Goal: Find specific page/section: Find specific page/section

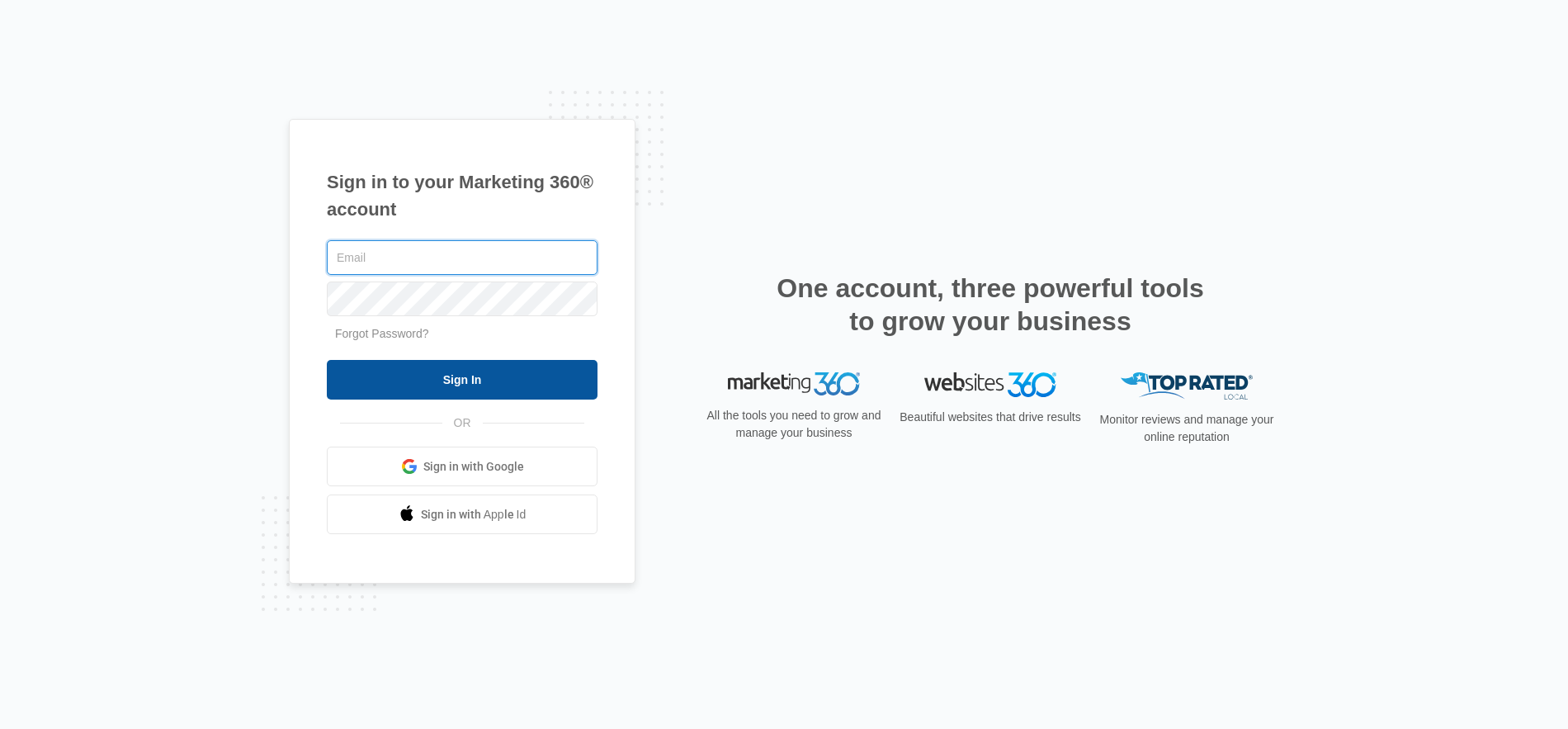
type input "dominic.dakovich@madwire.com"
click at [456, 382] on input "Sign In" at bounding box center [462, 380] width 270 height 40
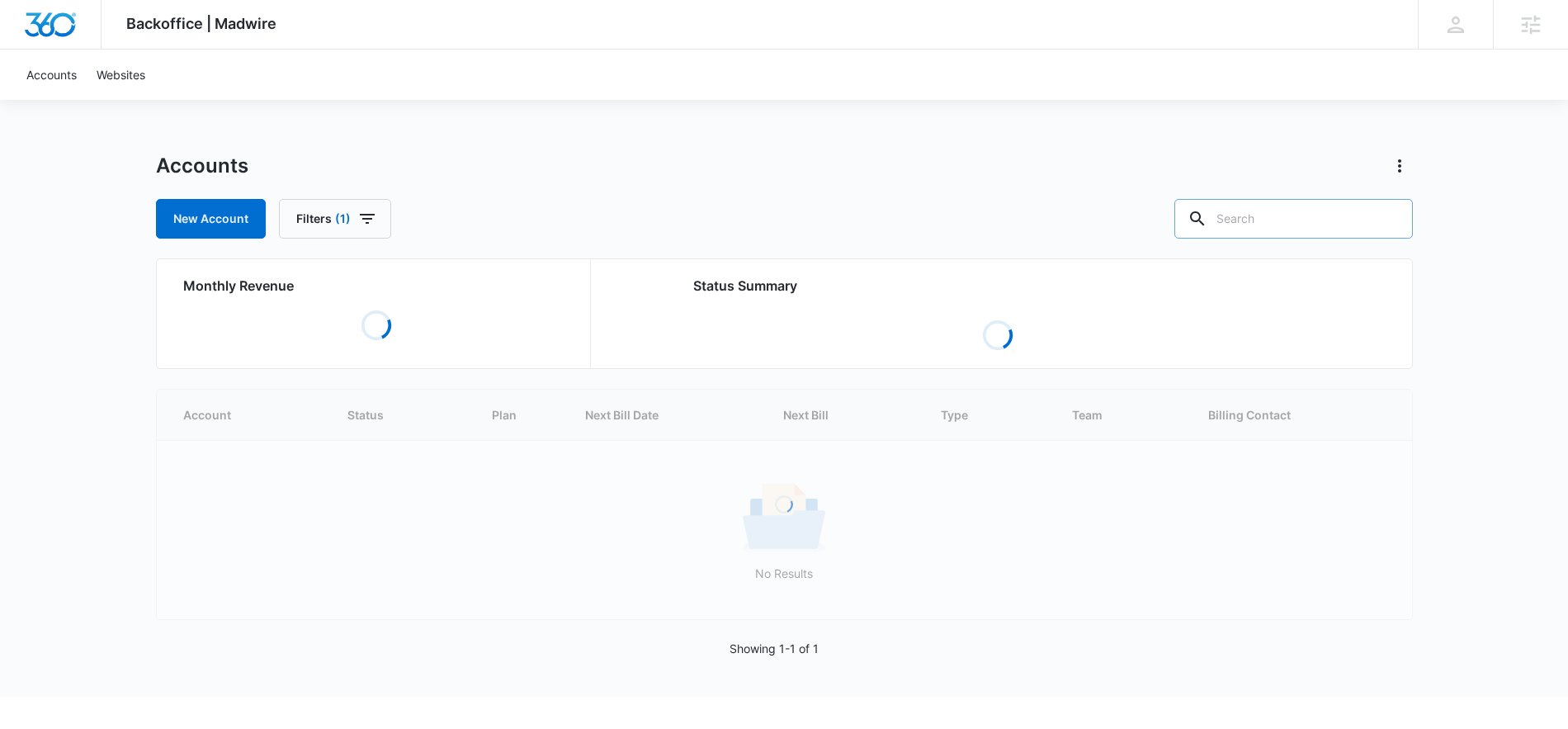
click at [1308, 205] on input "text" at bounding box center [1293, 219] width 239 height 40
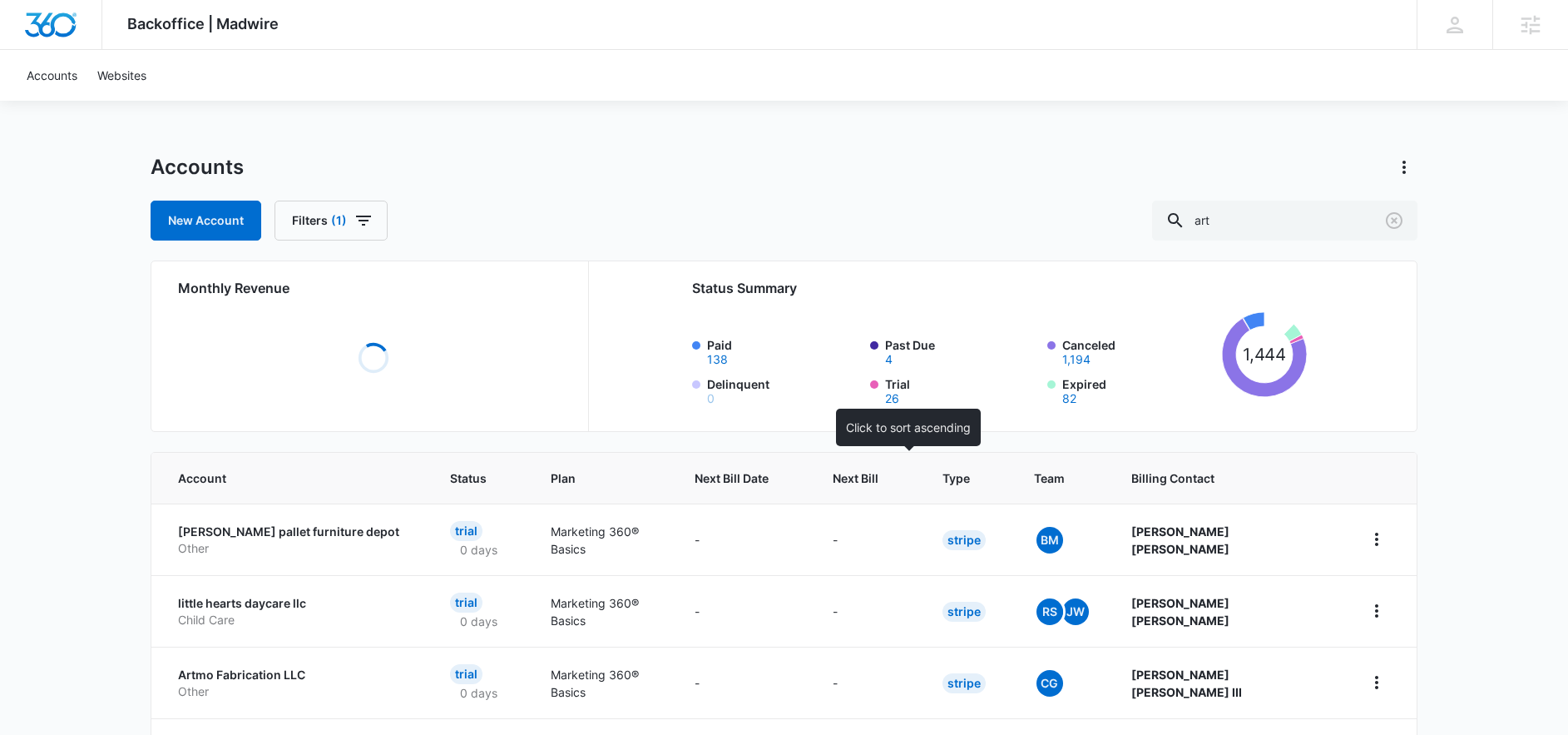
click at [870, 472] on span "Next Bill" at bounding box center [855, 478] width 46 height 18
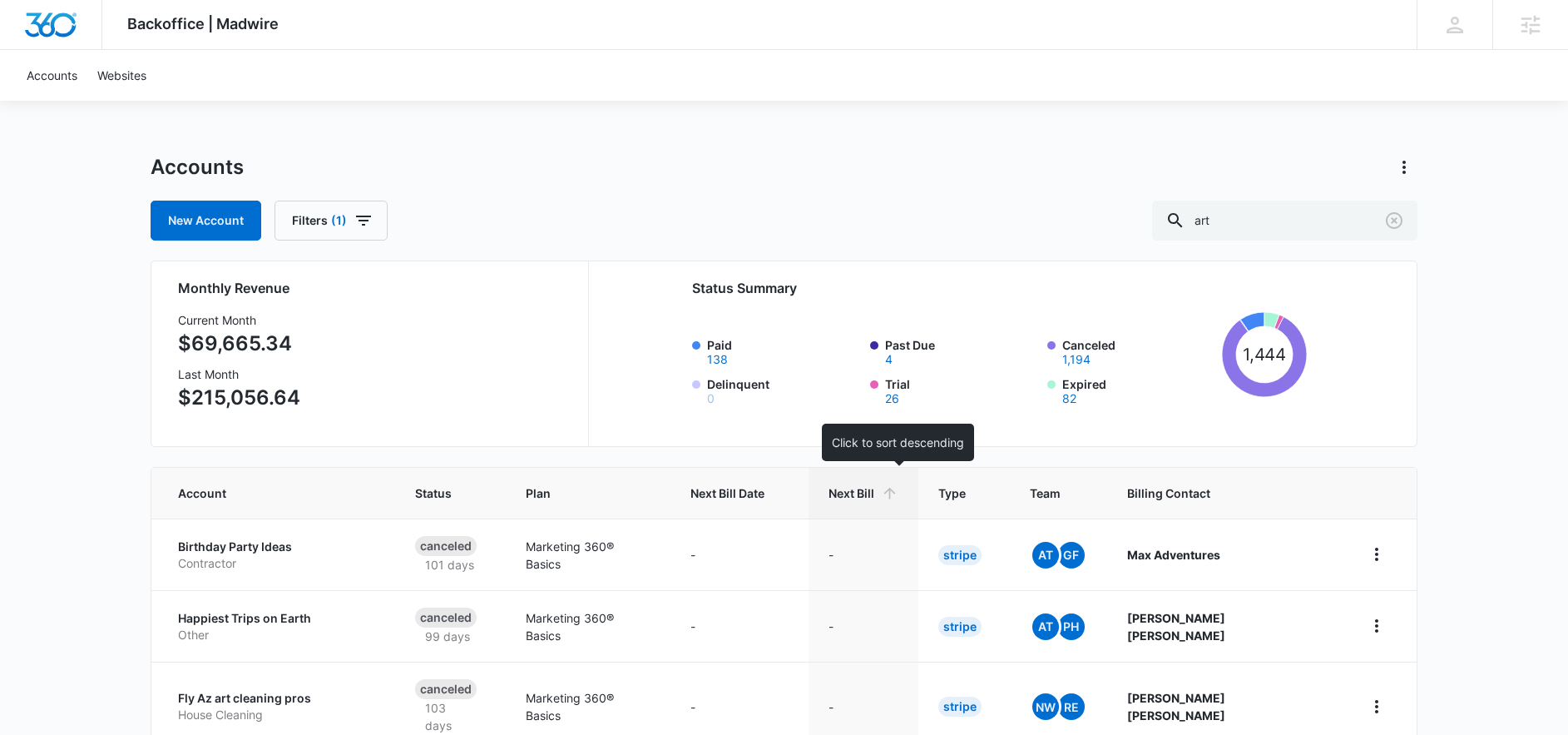
click at [918, 480] on th "Next Bill" at bounding box center [863, 493] width 110 height 51
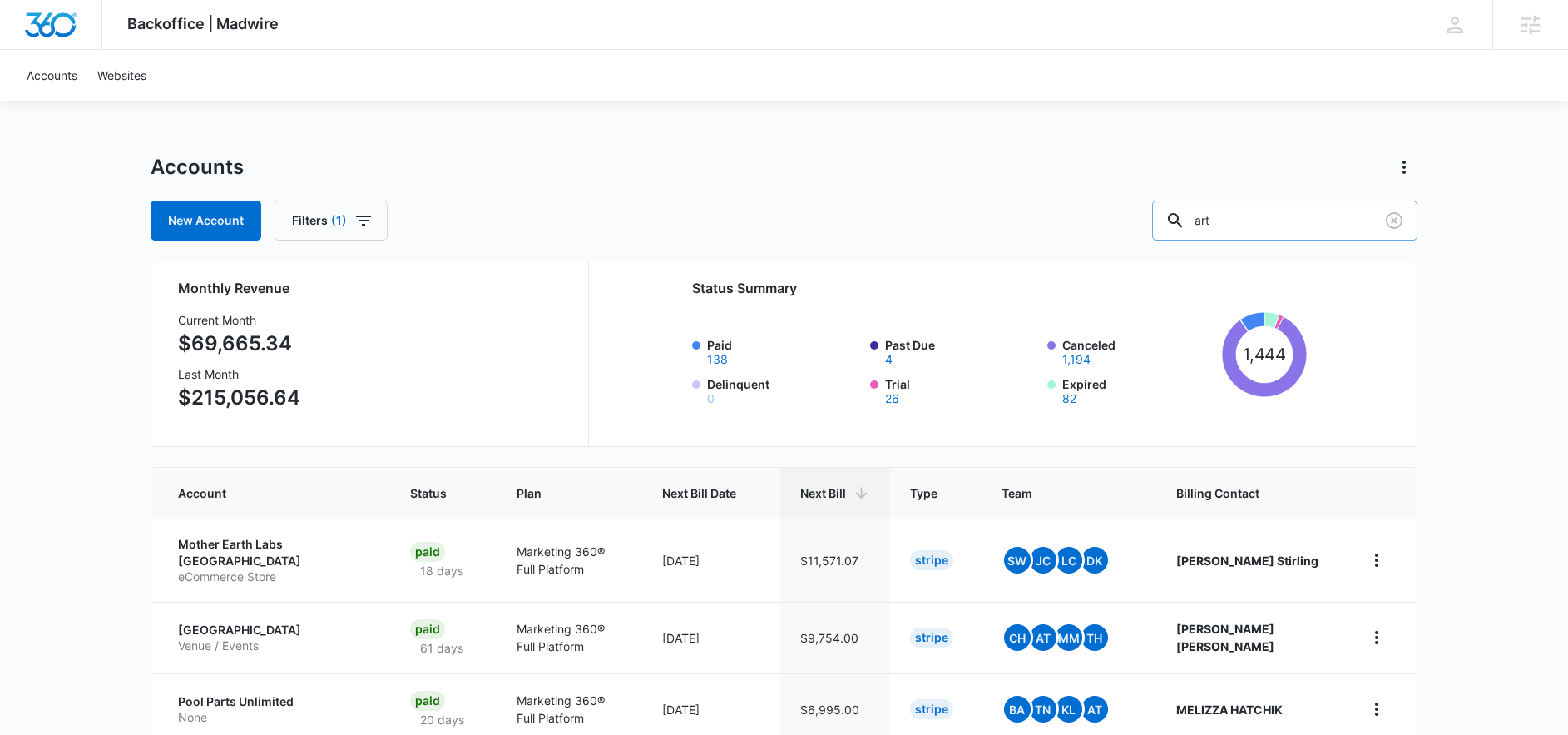
click at [1345, 227] on input "art" at bounding box center [1285, 221] width 265 height 40
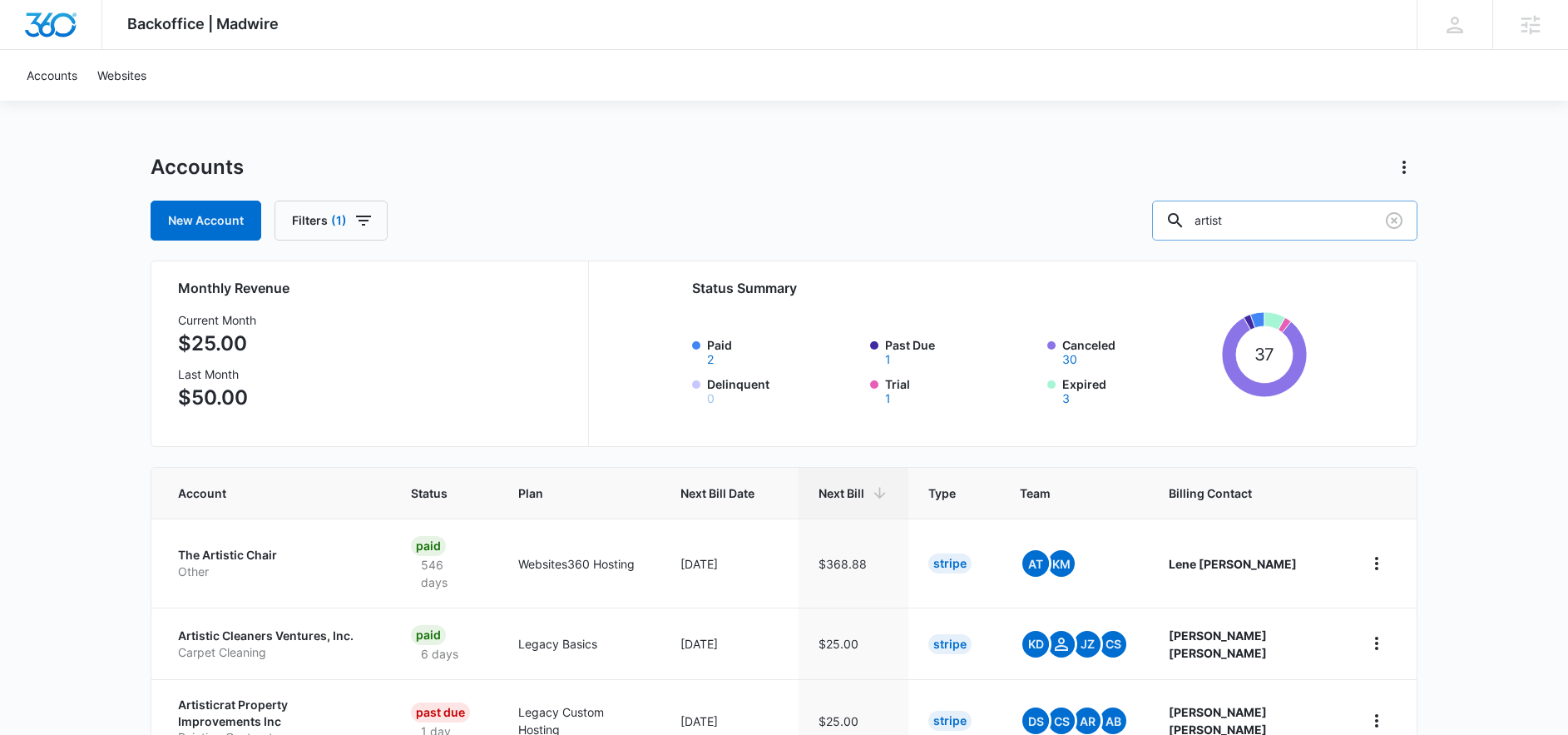
click at [1285, 219] on input "artist" at bounding box center [1285, 221] width 265 height 40
type input "fine"
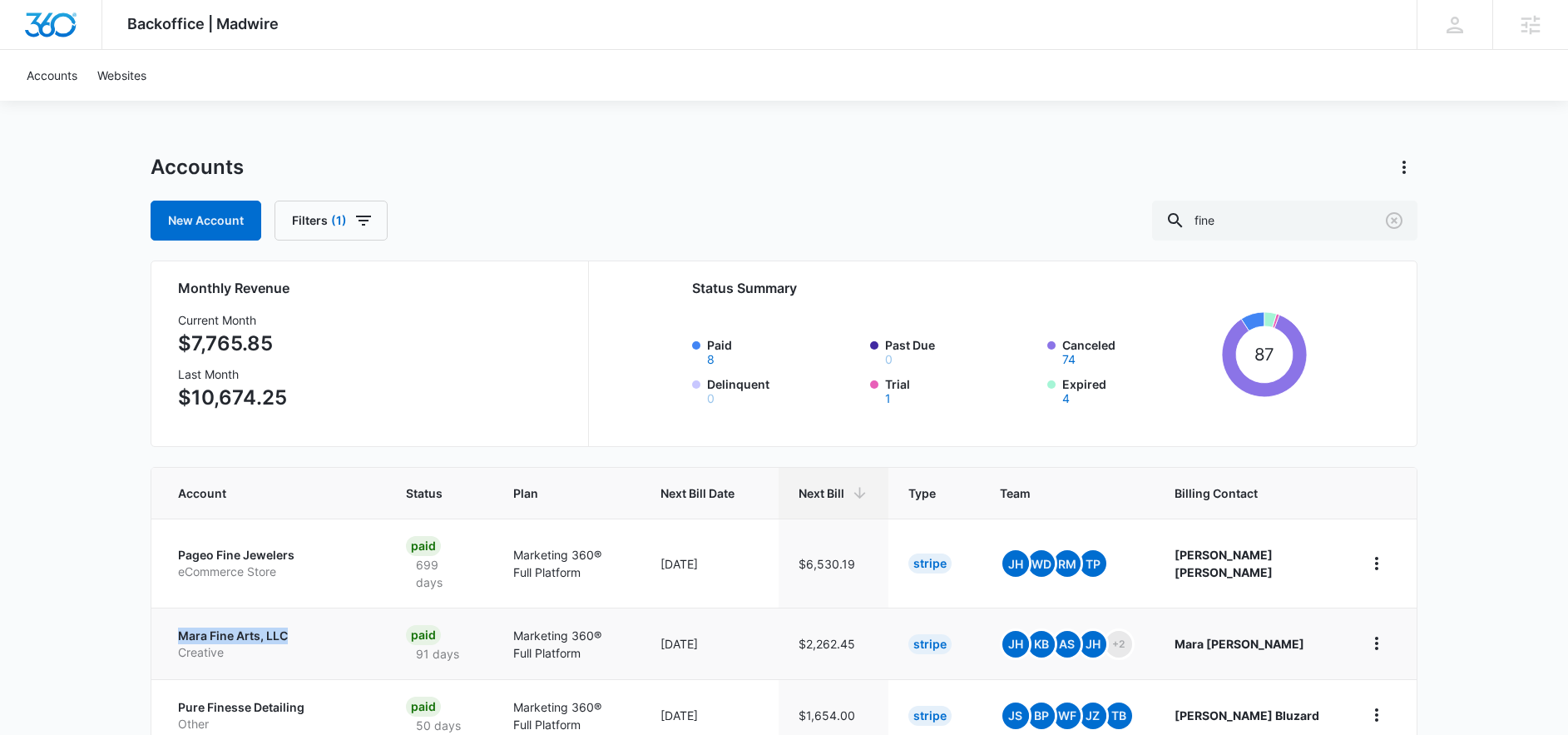
drag, startPoint x: 169, startPoint y: 633, endPoint x: 288, endPoint y: 639, distance: 119.2
click at [288, 639] on td "Mara Fine Arts, LLC Creative" at bounding box center [269, 643] width 235 height 71
copy p "Mara Fine Arts, LLC"
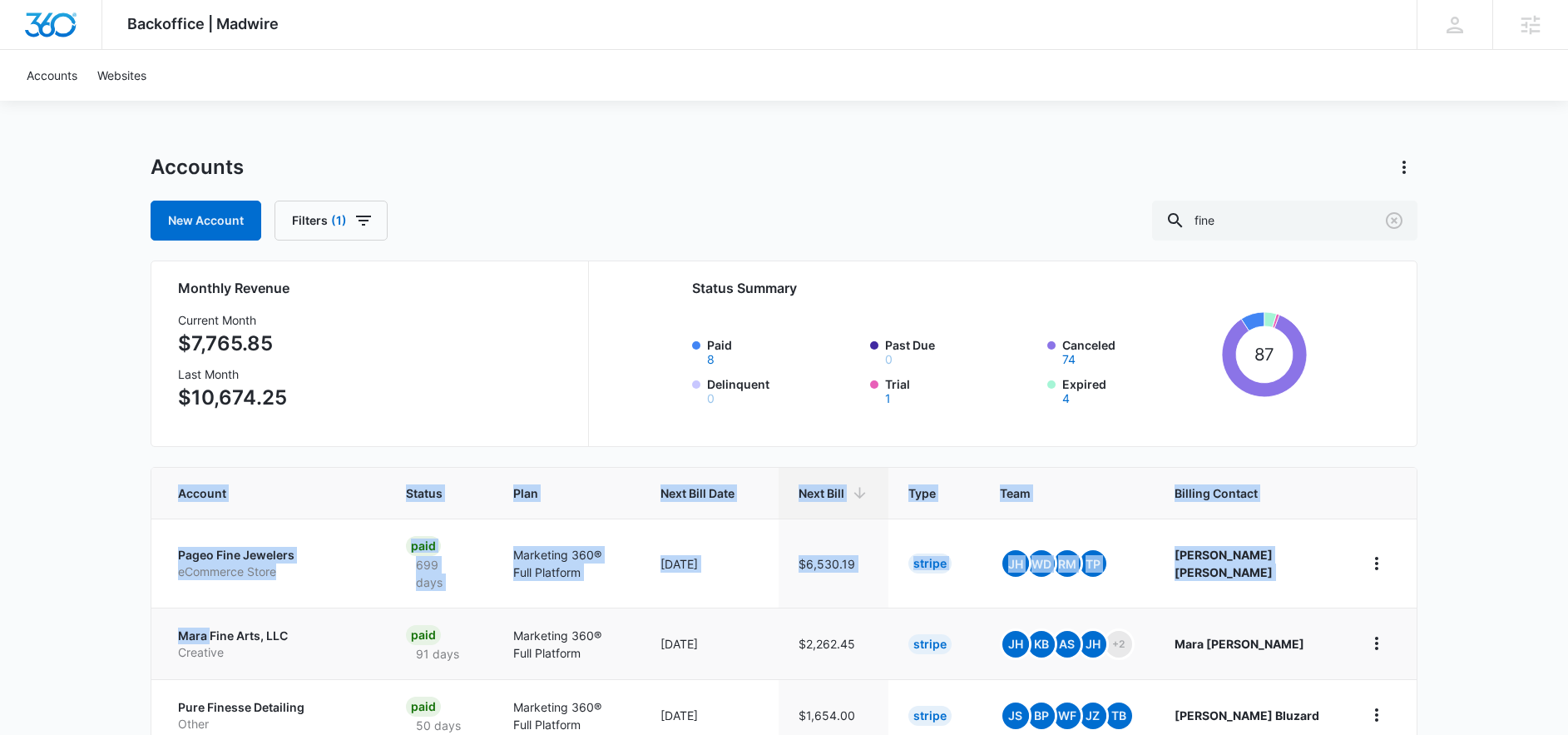
drag, startPoint x: 150, startPoint y: 633, endPoint x: 210, endPoint y: 634, distance: 60.0
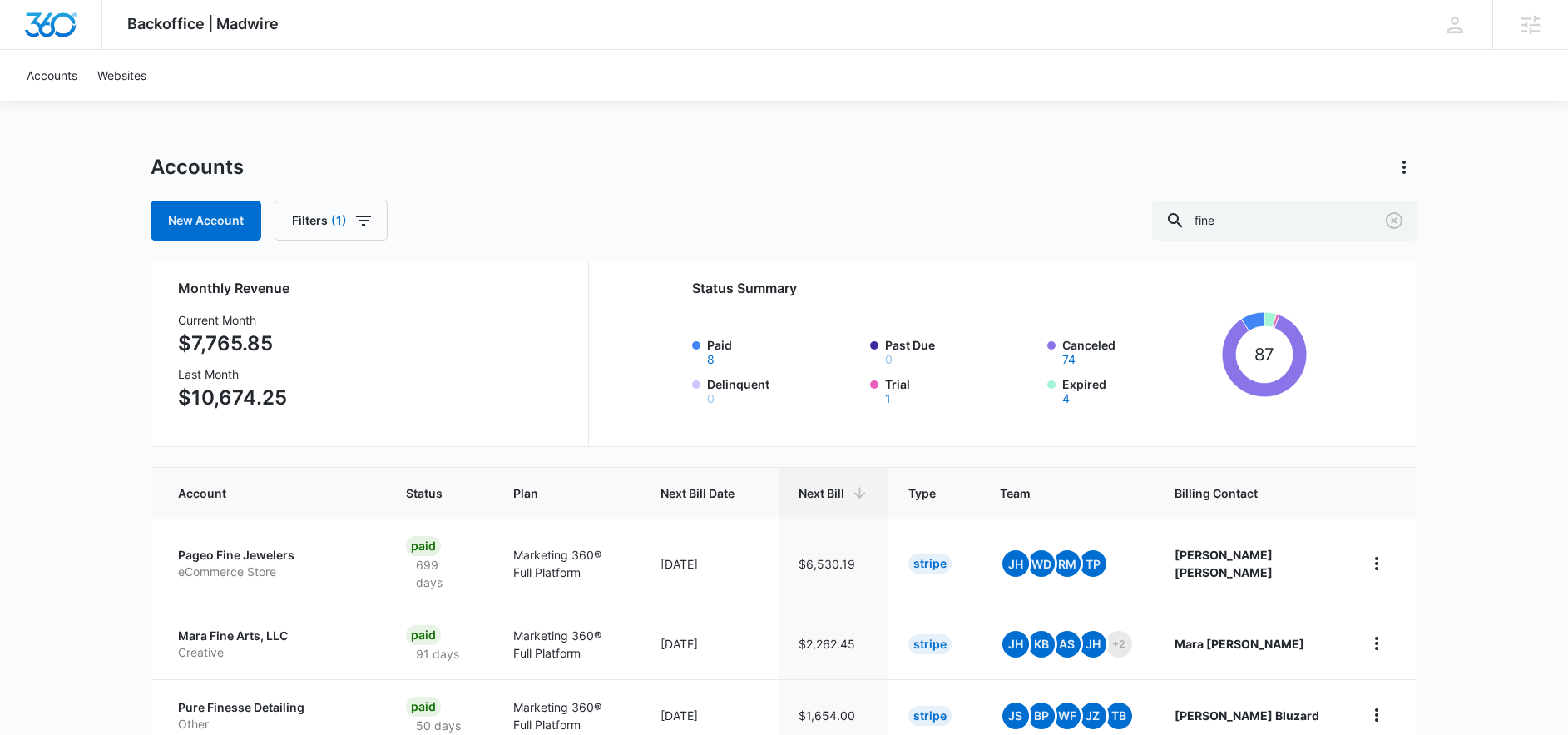
click at [116, 643] on div "Backoffice | Madwire Apps Settings DD Dominic Dakovich dominic.dakovich@madwire…" at bounding box center [784, 724] width 1568 height 1449
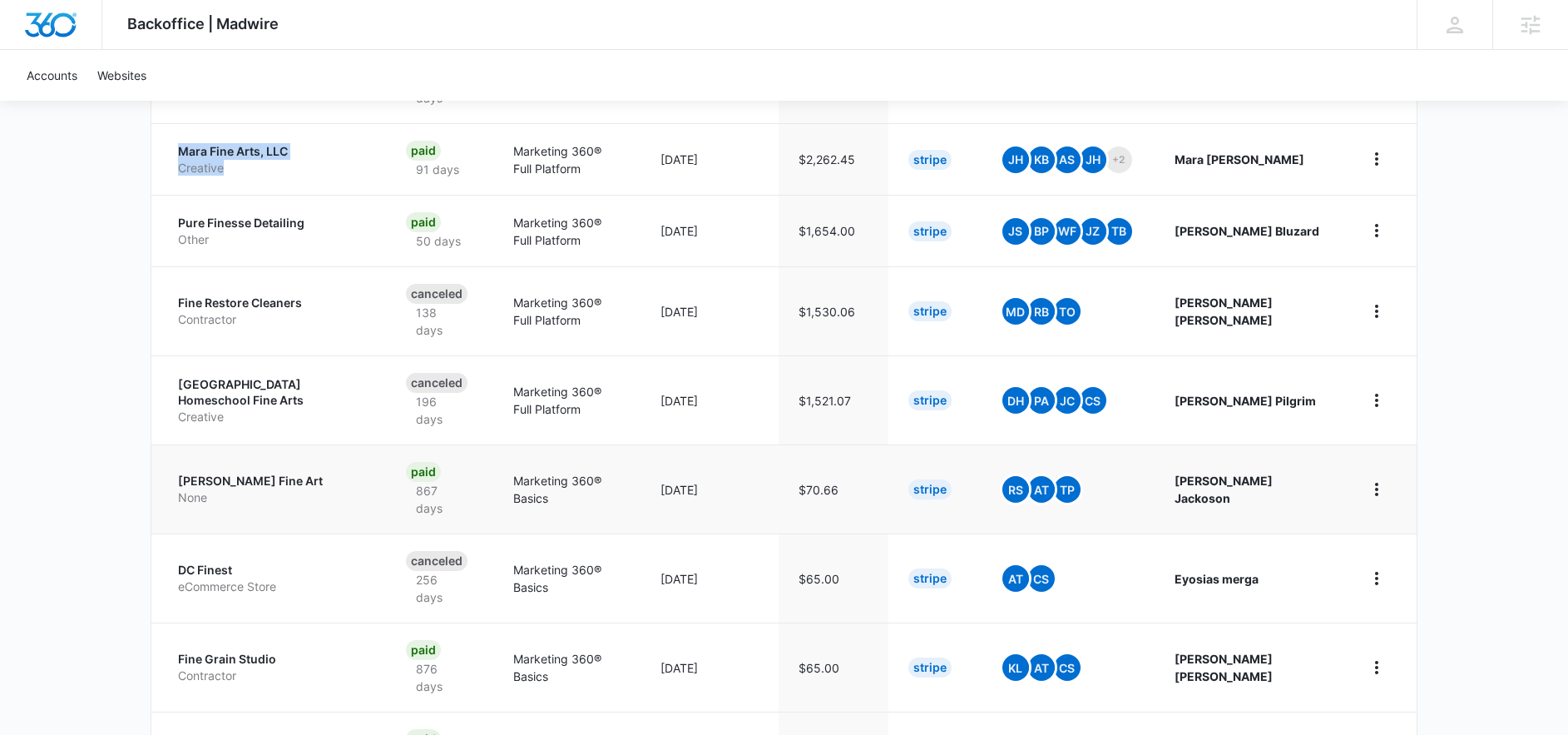
scroll to position [186, 0]
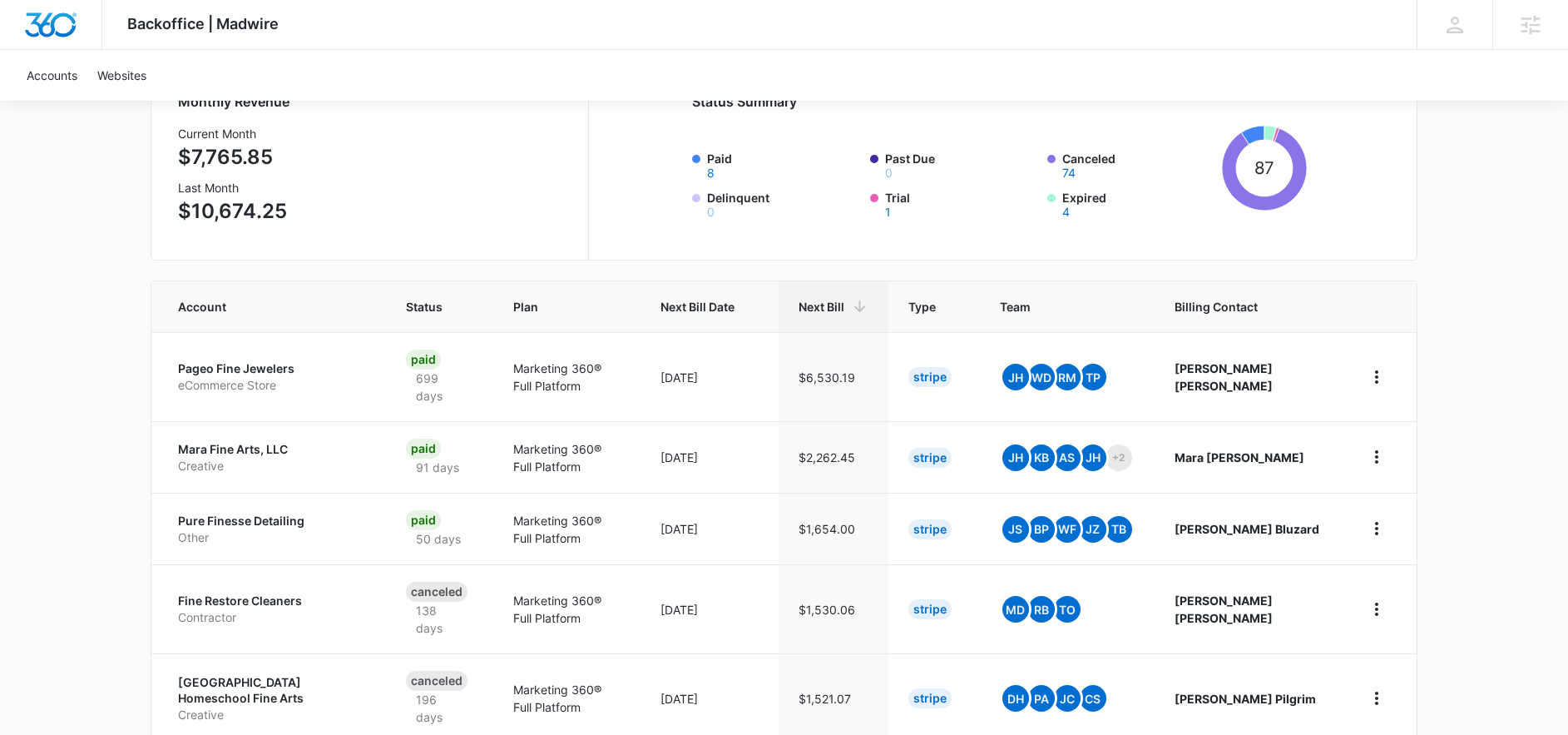
click at [149, 459] on div "Backoffice | Madwire Apps Settings DD Dominic Dakovich dominic.dakovich@madwire…" at bounding box center [784, 538] width 1568 height 1449
click at [231, 436] on td "Mara Fine Arts, LLC Creative" at bounding box center [269, 456] width 235 height 71
click at [229, 444] on p "Mara Fine Arts, LLC" at bounding box center [272, 450] width 188 height 17
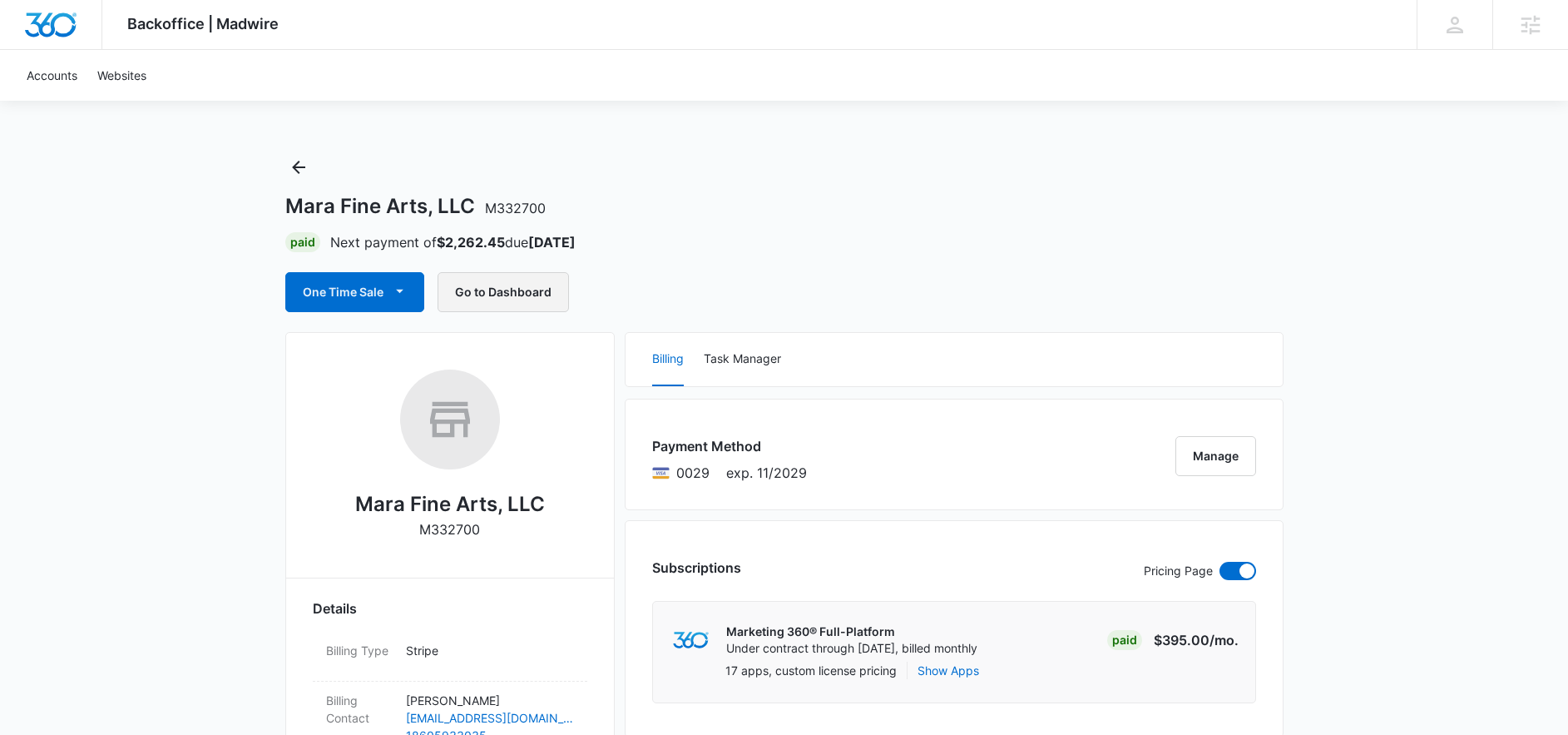
click at [470, 301] on button "Go to Dashboard" at bounding box center [503, 292] width 132 height 40
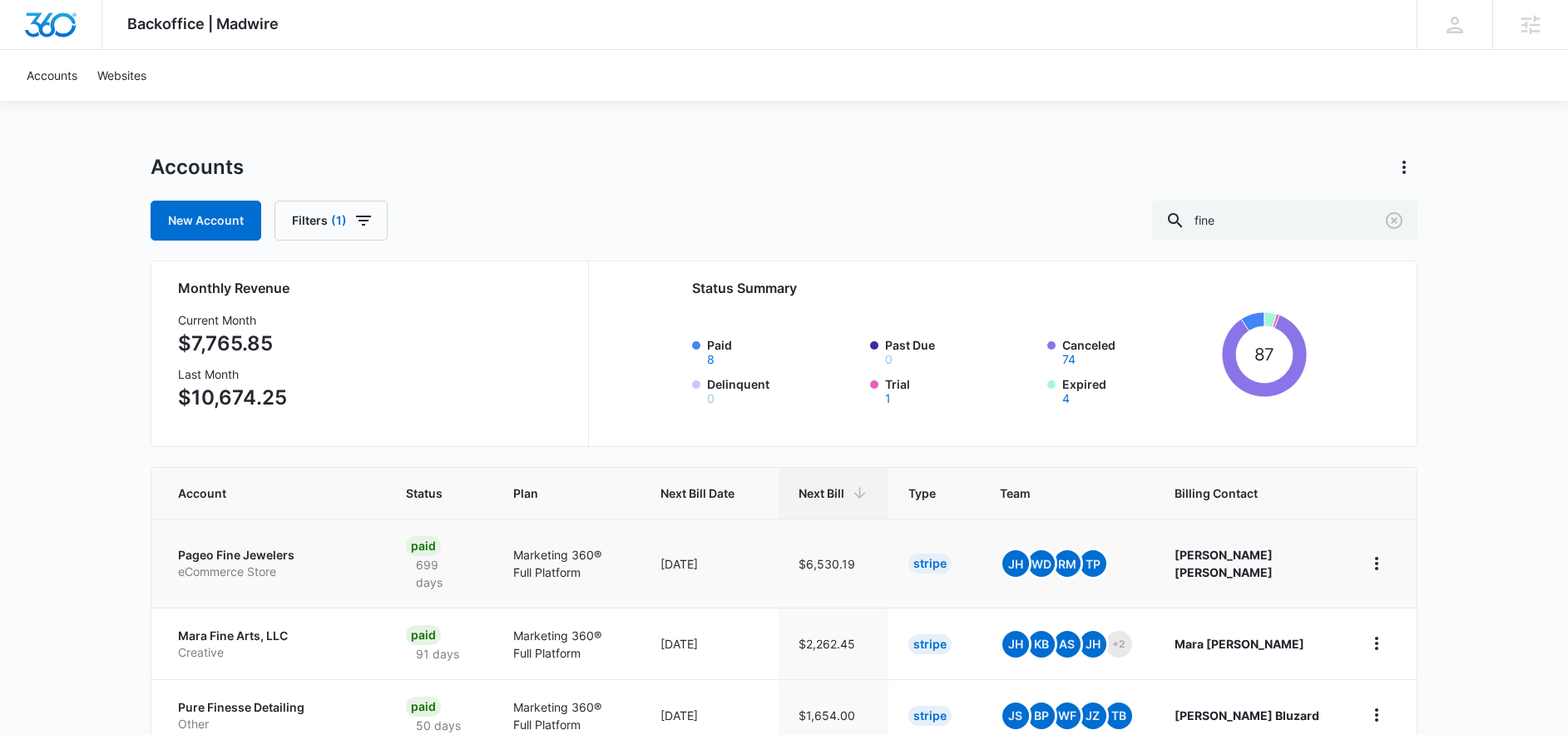
click at [232, 561] on p "Pageo Fine Jewelers" at bounding box center [272, 555] width 188 height 17
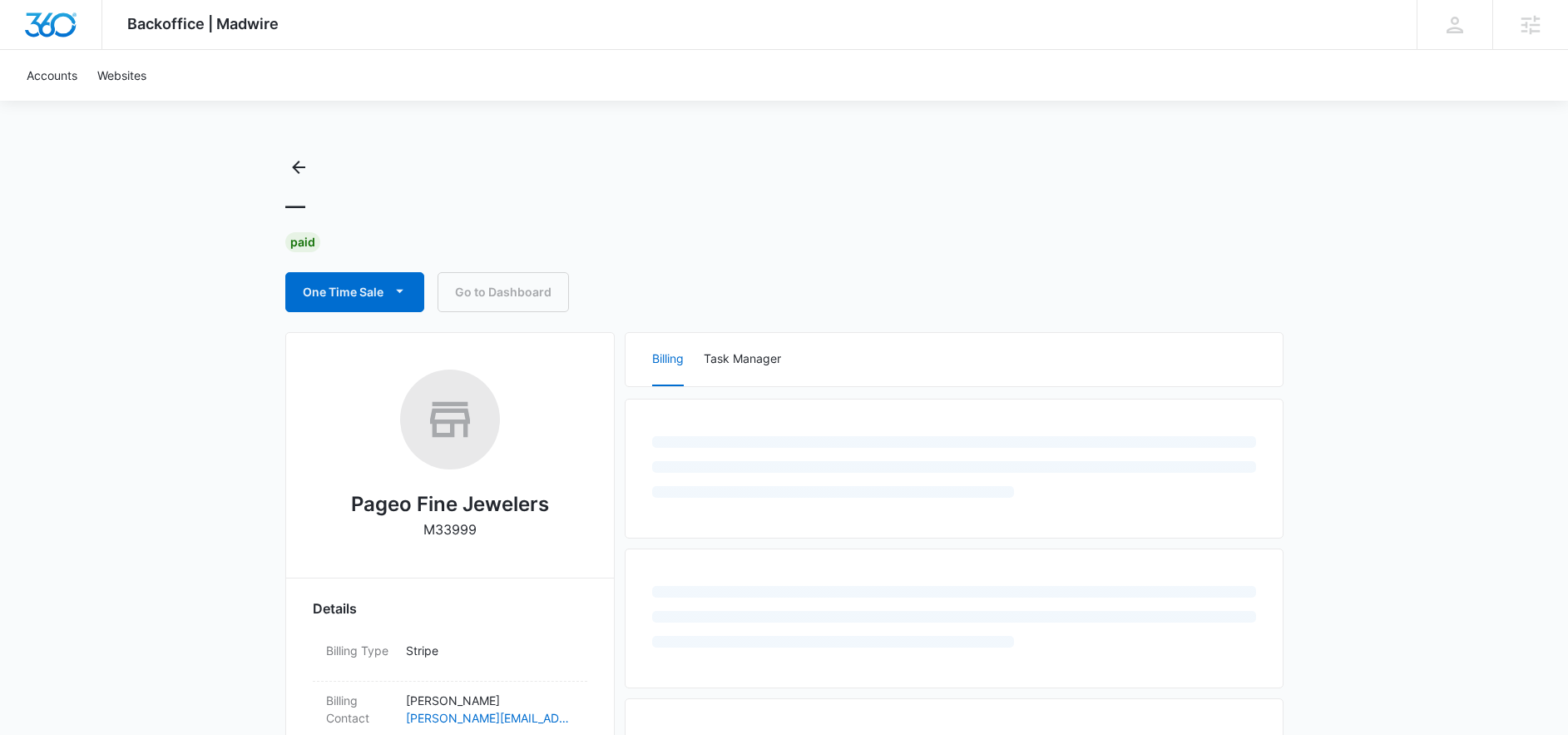
click at [438, 499] on h2 "Pageo Fine Jewelers" at bounding box center [450, 504] width 198 height 30
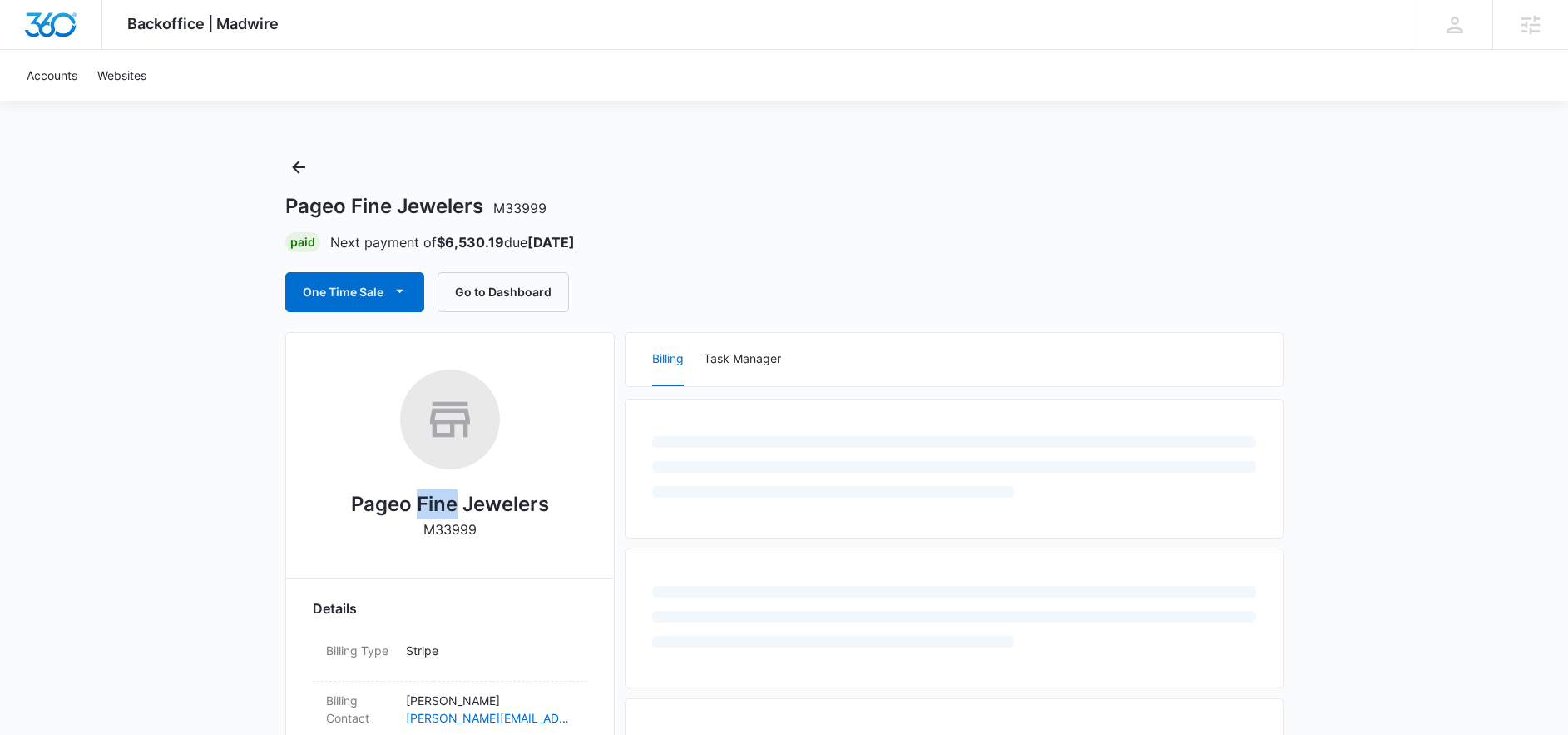
click at [438, 499] on h2 "Pageo Fine Jewelers" at bounding box center [450, 504] width 198 height 30
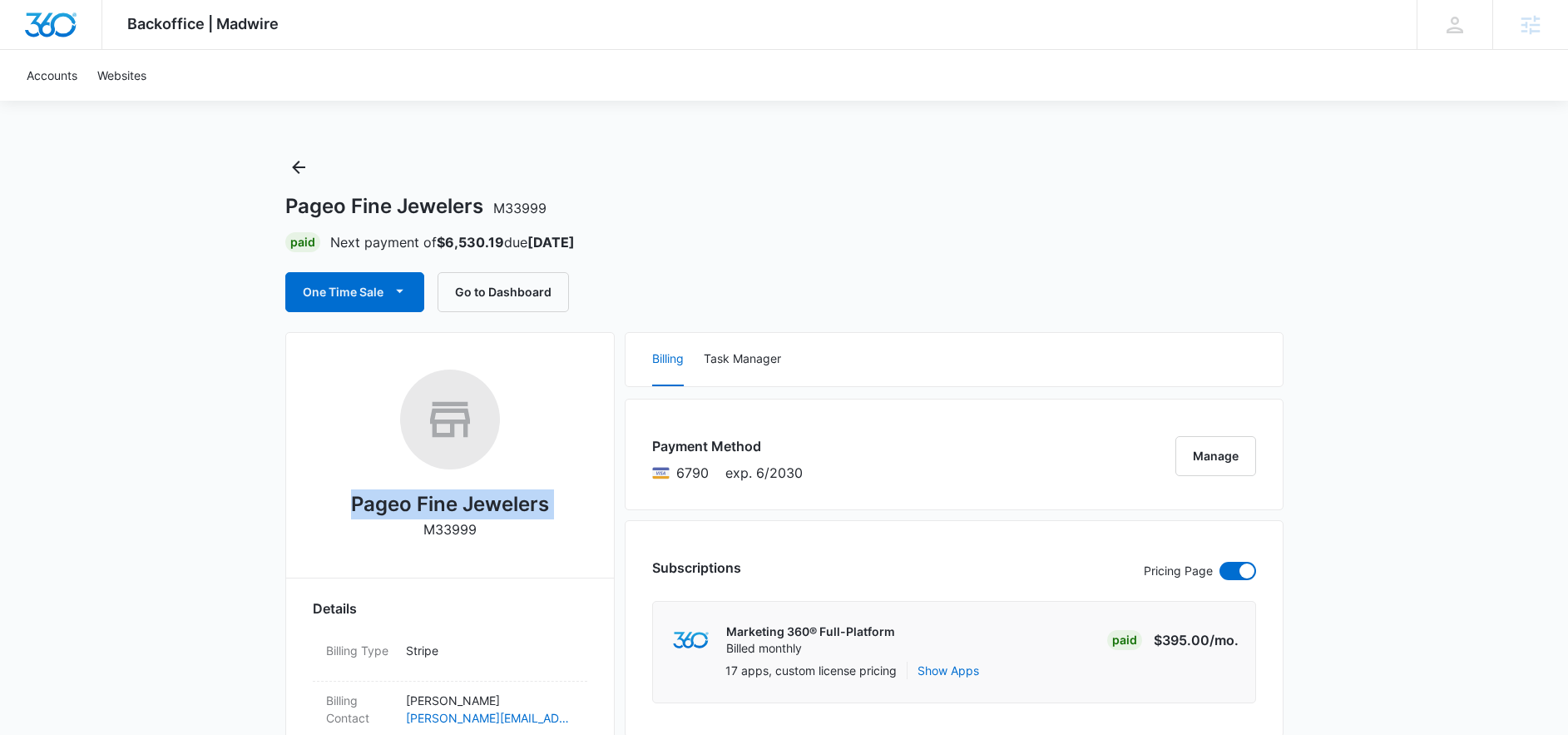
copy h2 "Pageo Fine Jewelers"
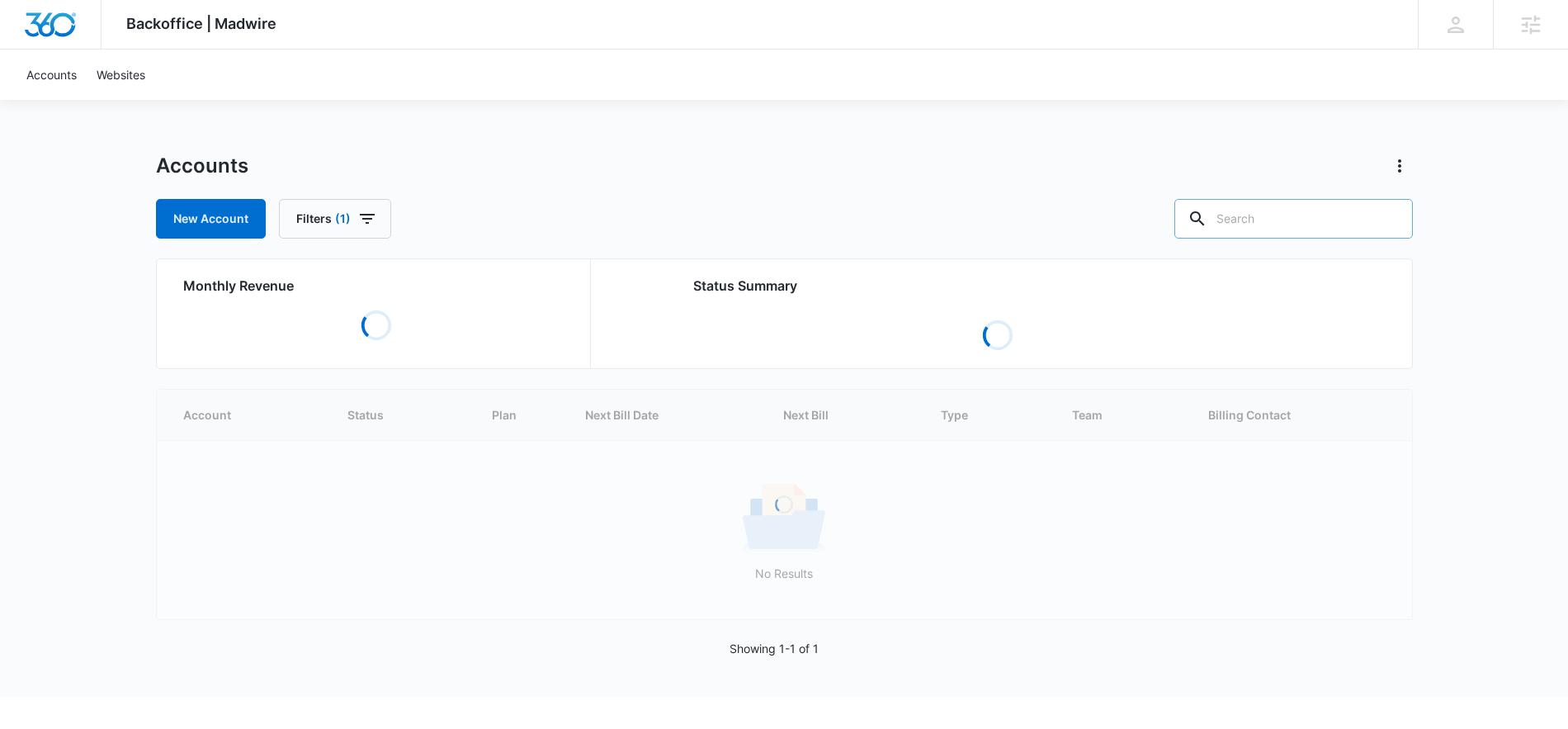
click at [1329, 225] on input "text" at bounding box center [1293, 219] width 239 height 40
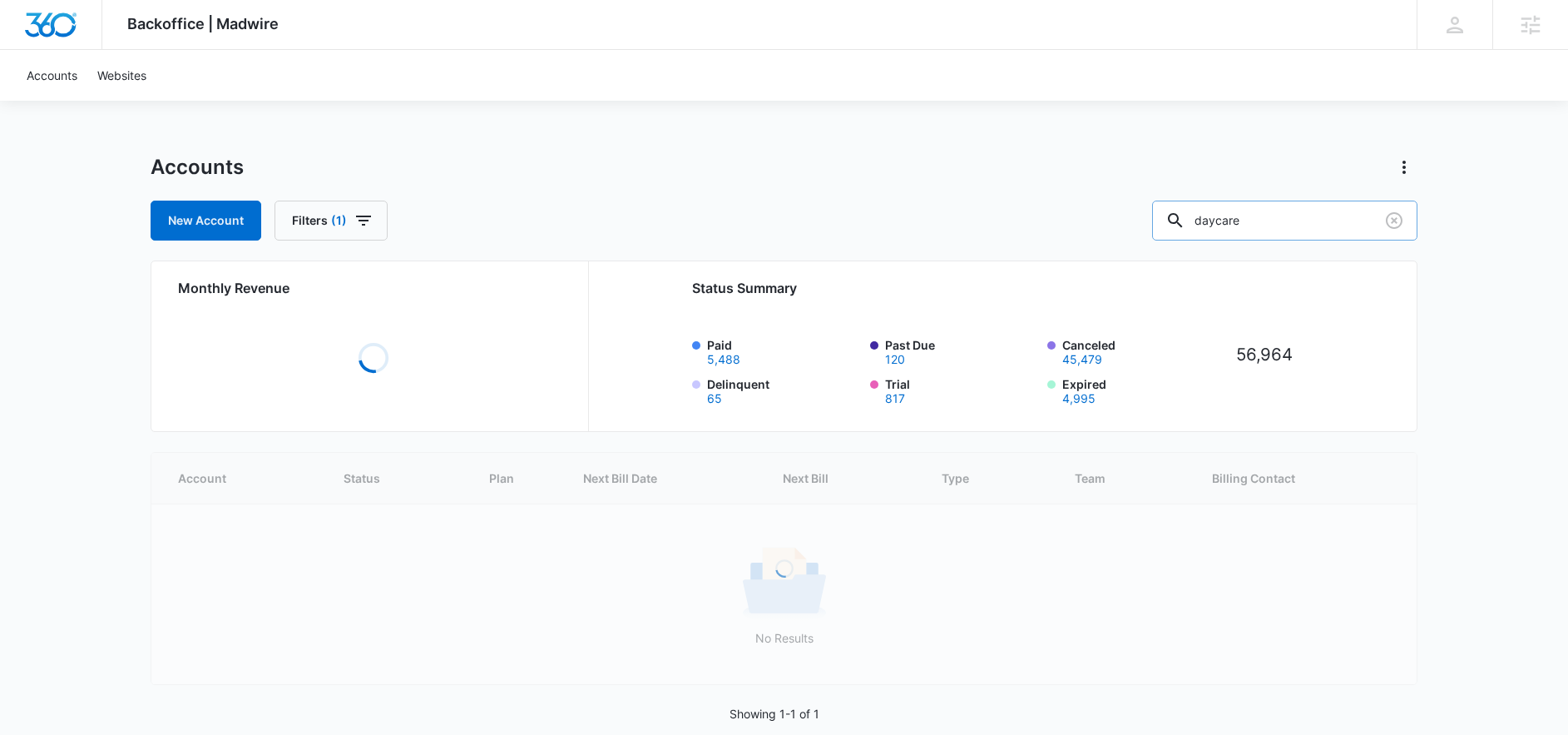
type input "daycare"
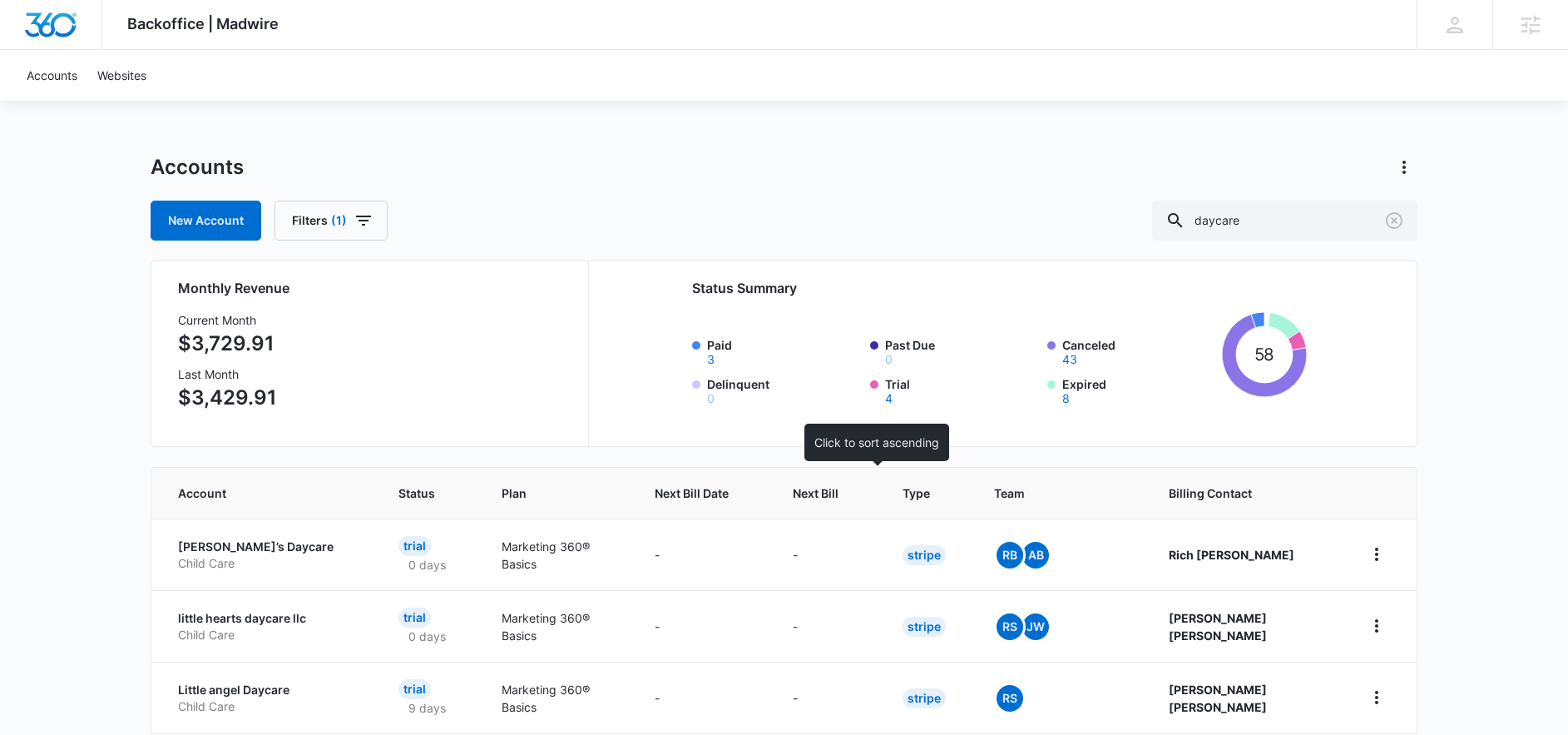
click at [839, 498] on span "Next Bill" at bounding box center [815, 493] width 46 height 18
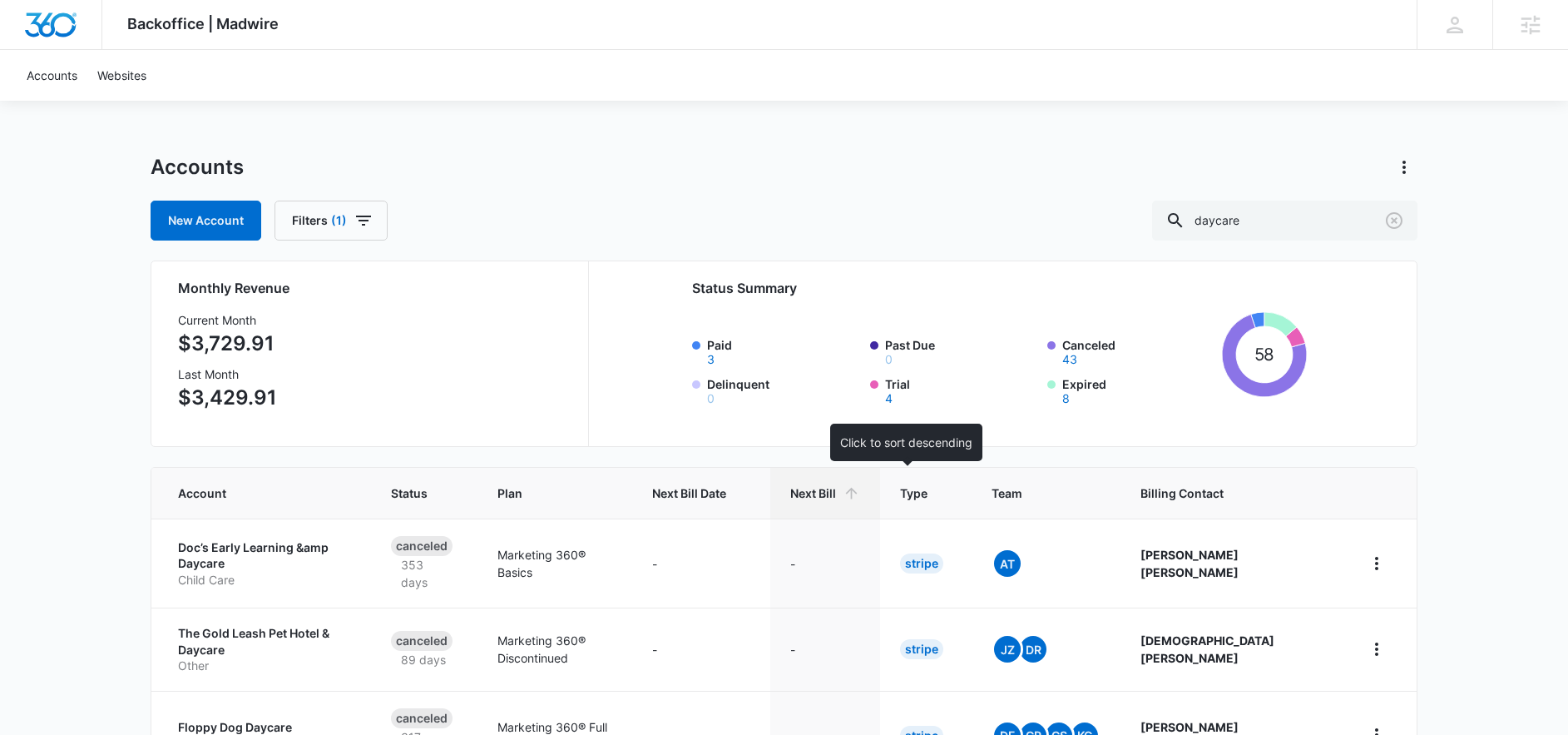
click at [836, 498] on span "Next Bill" at bounding box center [813, 493] width 46 height 18
